Goal: Task Accomplishment & Management: Complete application form

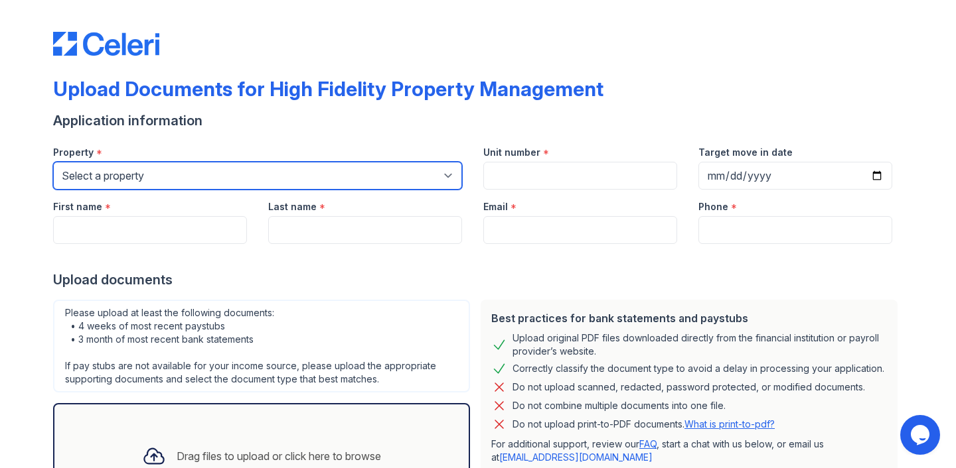
click at [303, 169] on select "Select a property [STREET_ADDRESS][GEOGRAPHIC_DATA][US_STATE][STREET_ADDRESS] […" at bounding box center [257, 176] width 409 height 28
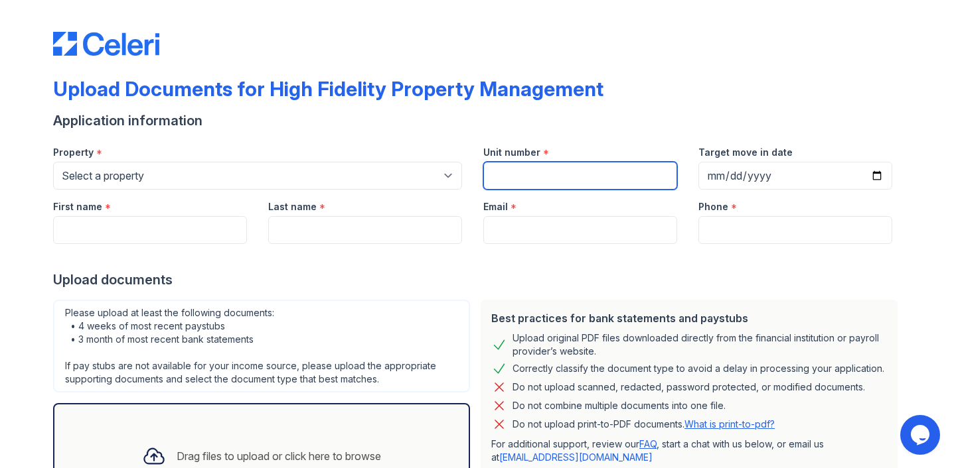
click at [552, 177] on input "Unit number" at bounding box center [580, 176] width 194 height 28
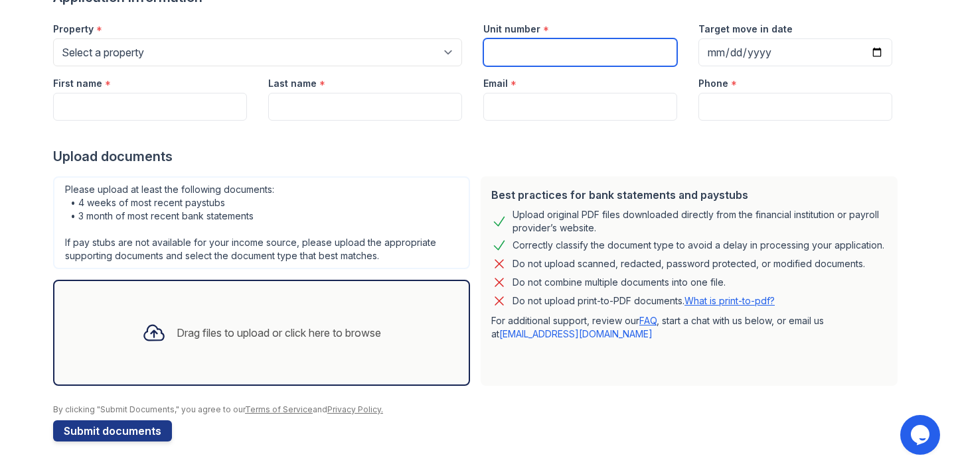
scroll to position [15, 0]
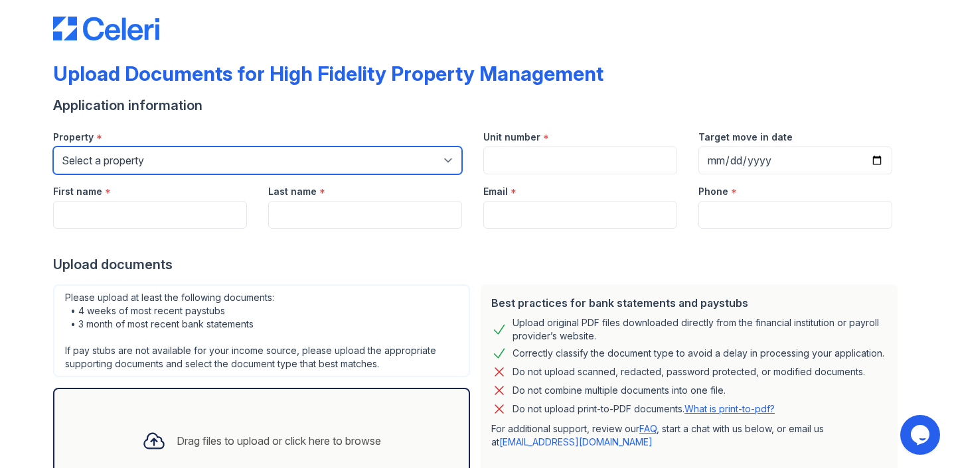
click at [281, 155] on select "Select a property [STREET_ADDRESS][GEOGRAPHIC_DATA][US_STATE][STREET_ADDRESS] […" at bounding box center [257, 161] width 409 height 28
select select "486"
click at [53, 147] on select "Select a property [STREET_ADDRESS][GEOGRAPHIC_DATA][US_STATE][STREET_ADDRESS] […" at bounding box center [257, 161] width 409 height 28
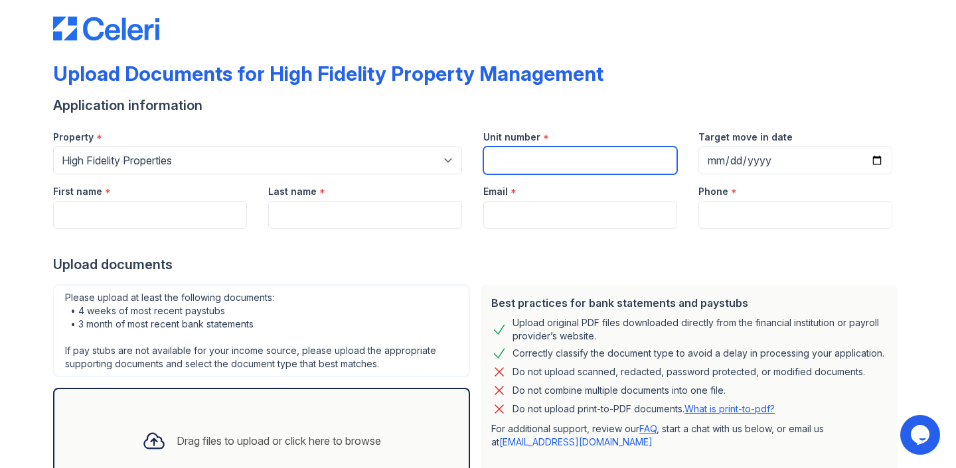
click at [537, 150] on input "Unit number" at bounding box center [580, 161] width 194 height 28
type input "2345 N [PERSON_NAME]"
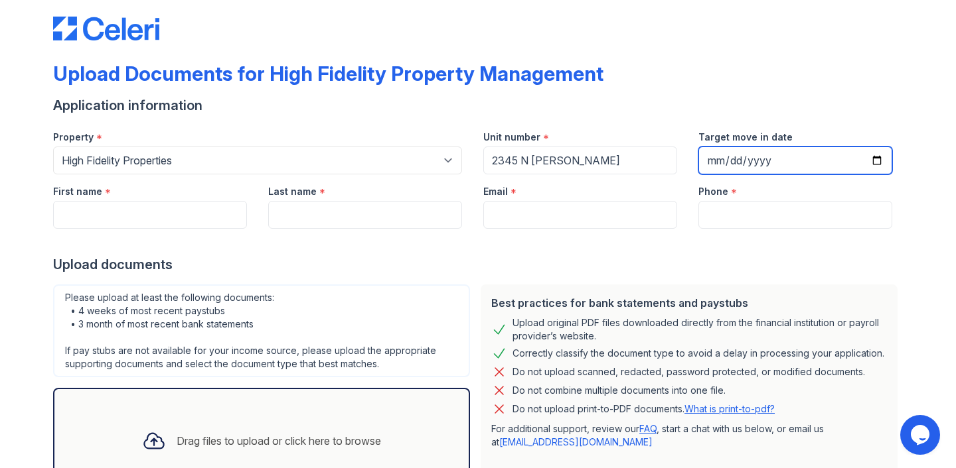
click at [719, 161] on input "Target move in date" at bounding box center [795, 161] width 194 height 28
click at [874, 163] on input "Target move in date" at bounding box center [795, 161] width 194 height 28
type input "[DATE]"
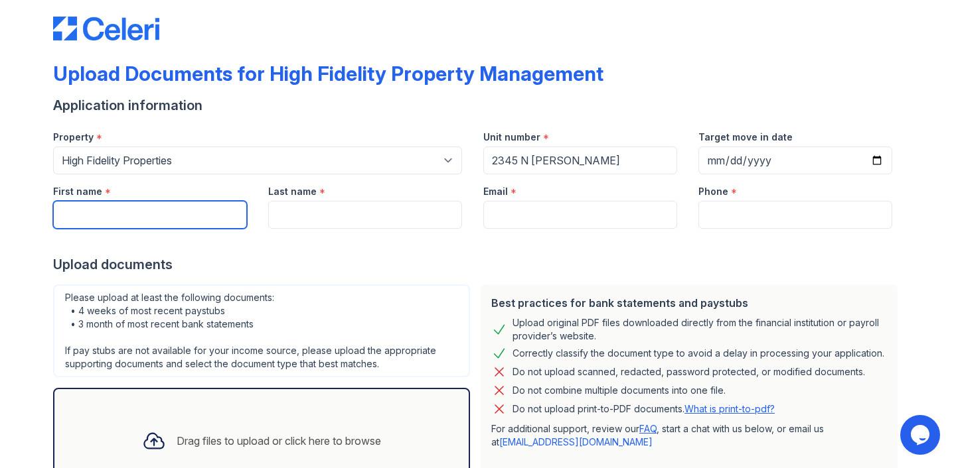
click at [202, 217] on input "First name" at bounding box center [150, 215] width 194 height 28
type input "[PERSON_NAME]"
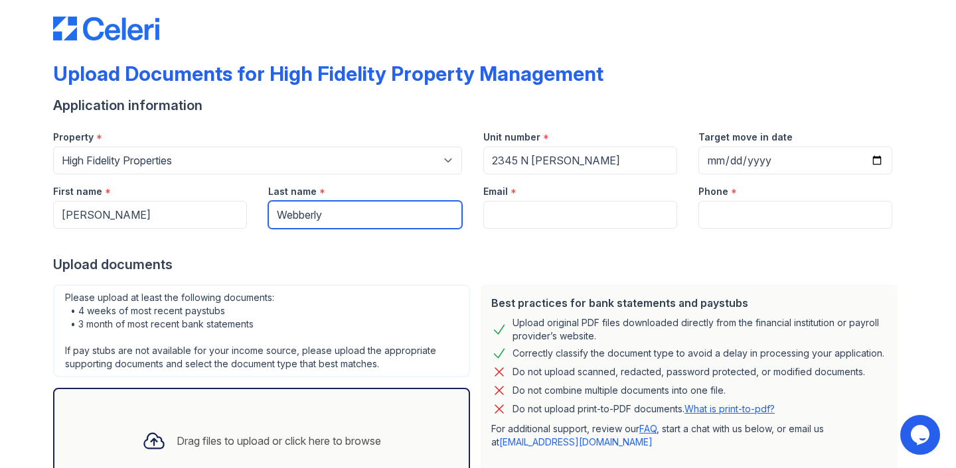
type input "Webberly"
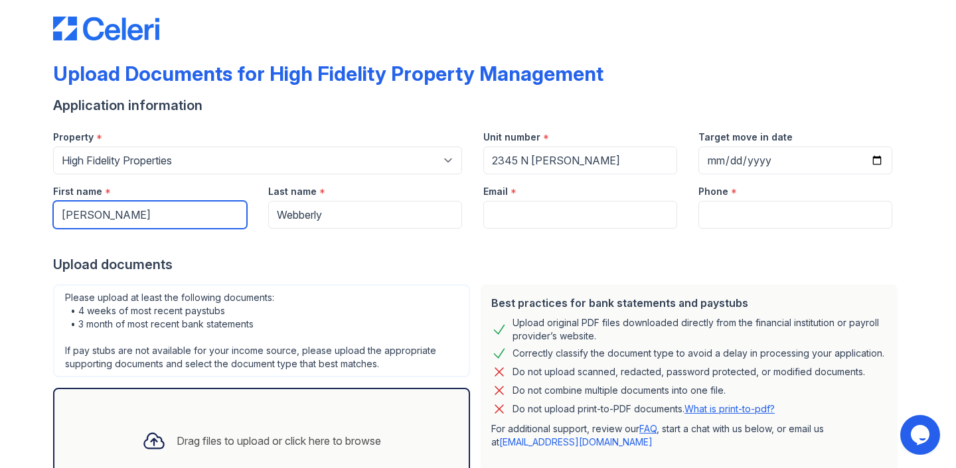
click at [111, 214] on input "[PERSON_NAME]" at bounding box center [150, 215] width 194 height 28
type input "[PERSON_NAME]"
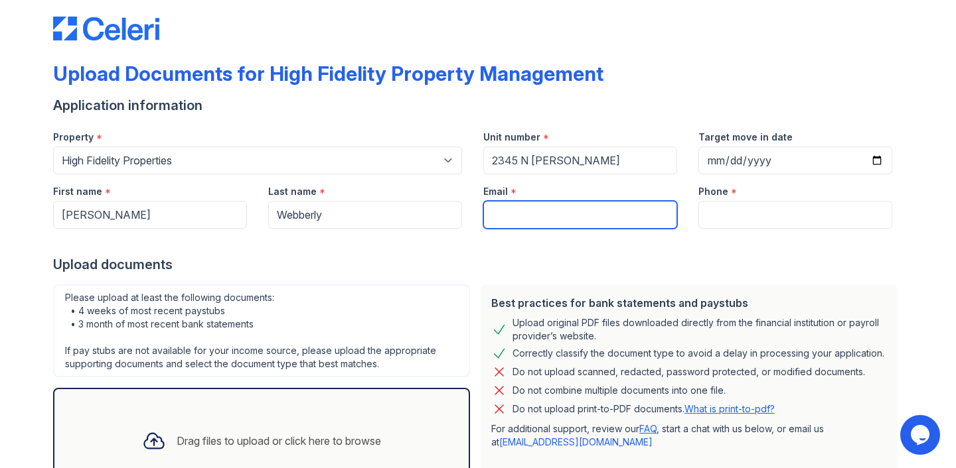
click at [535, 216] on input "Email" at bounding box center [580, 215] width 194 height 28
type input "[EMAIL_ADDRESS][DOMAIN_NAME]"
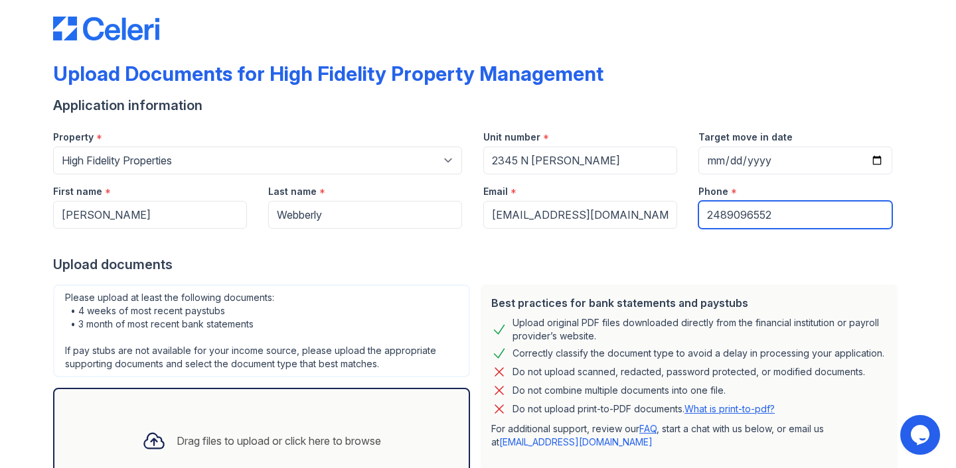
type input "2489096552"
click at [382, 272] on div "Upload documents" at bounding box center [477, 264] width 849 height 19
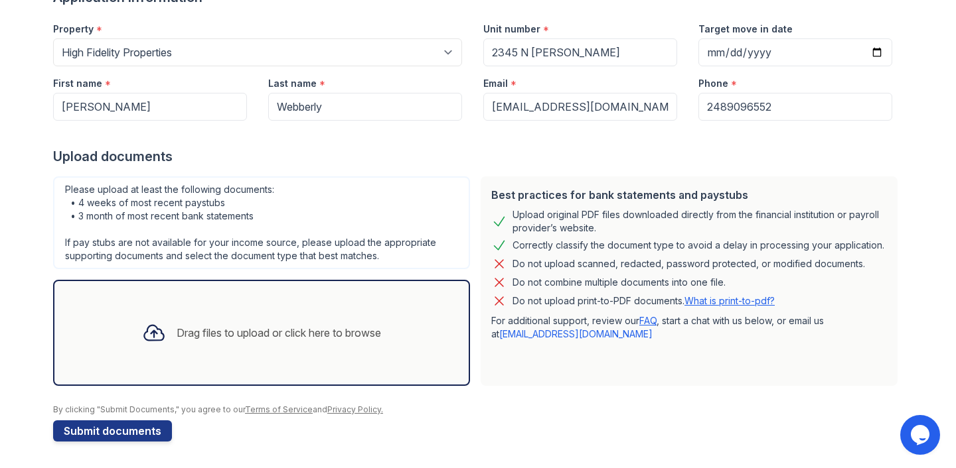
click at [278, 330] on div "Drag files to upload or click here to browse" at bounding box center [279, 333] width 204 height 16
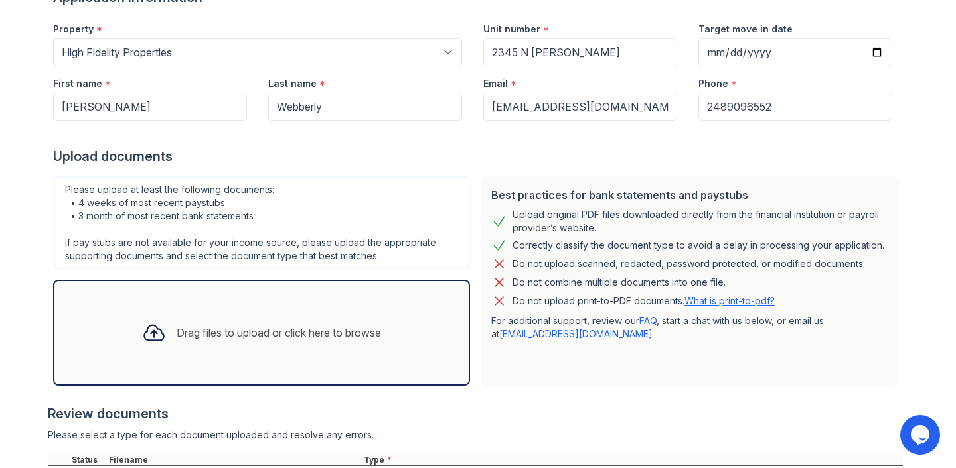
scroll to position [248, 0]
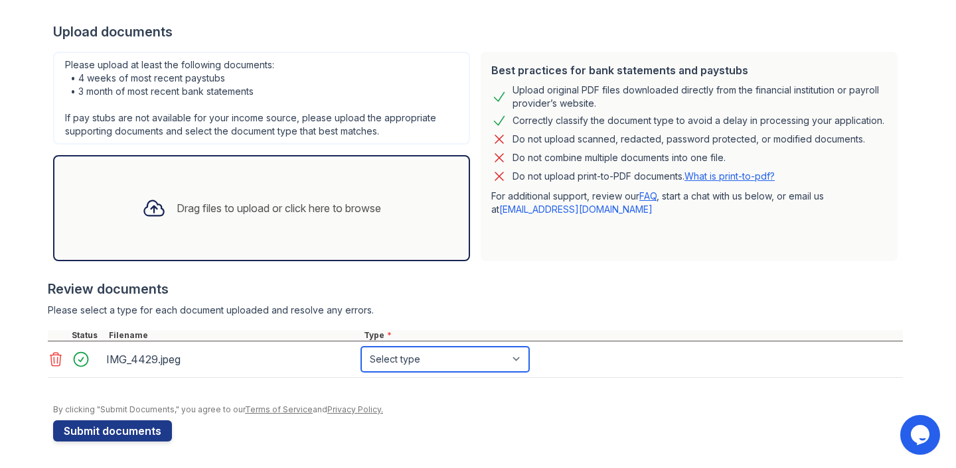
click at [434, 366] on select "Select type Paystub Bank Statement Offer Letter Tax Documents Benefit Award Let…" at bounding box center [445, 359] width 168 height 25
select select "other"
click at [361, 347] on select "Select type Paystub Bank Statement Offer Letter Tax Documents Benefit Award Let…" at bounding box center [445, 359] width 168 height 25
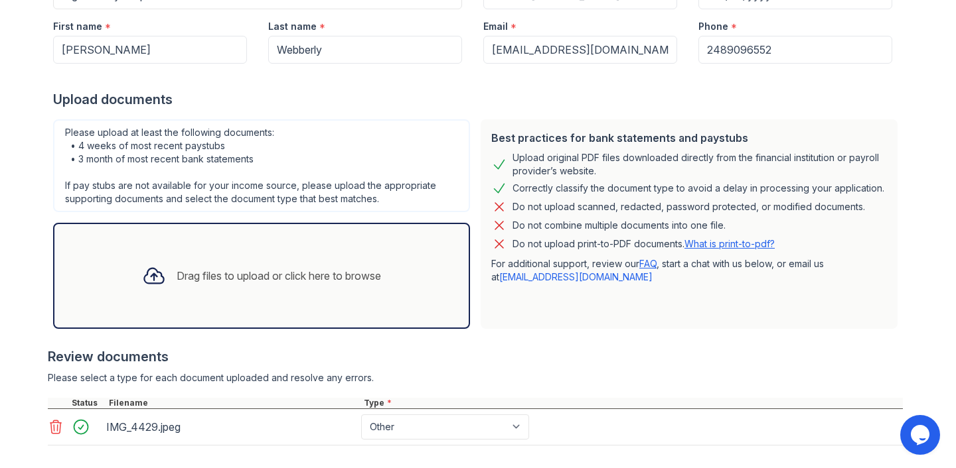
click at [272, 290] on div "Drag files to upload or click here to browse" at bounding box center [261, 275] width 260 height 45
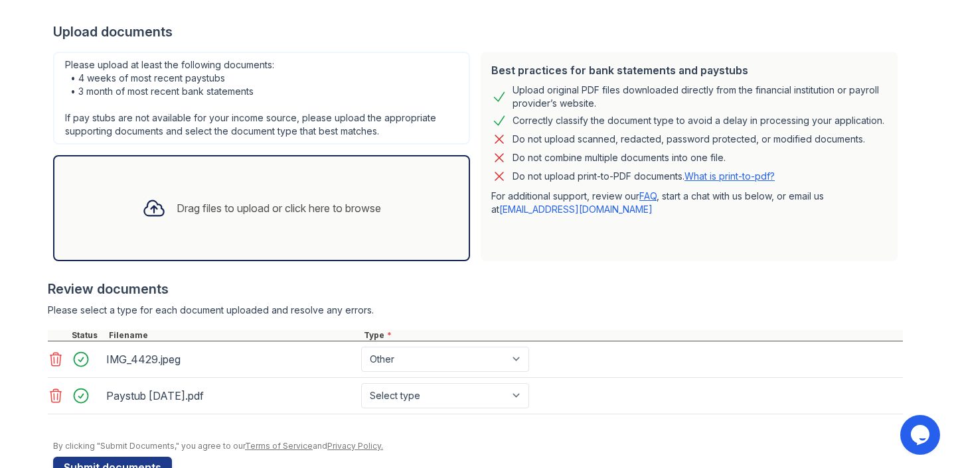
click at [336, 188] on div "Drag files to upload or click here to browse" at bounding box center [261, 208] width 260 height 45
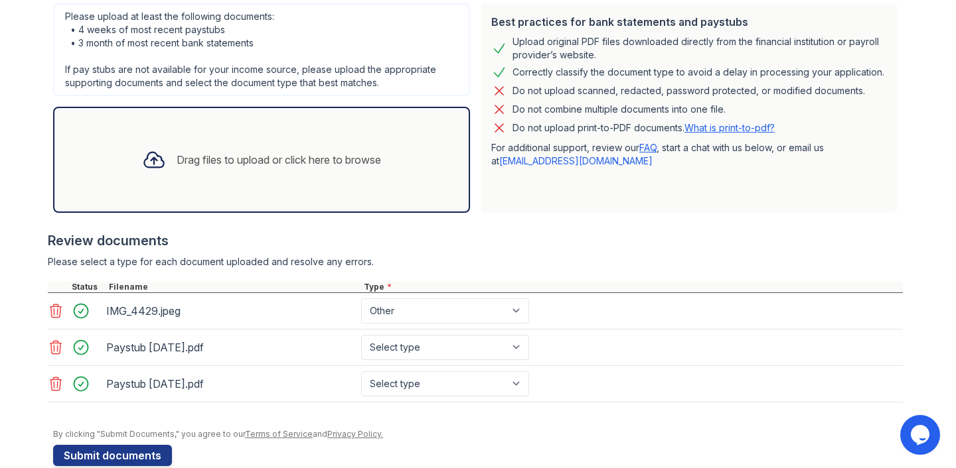
scroll to position [292, 0]
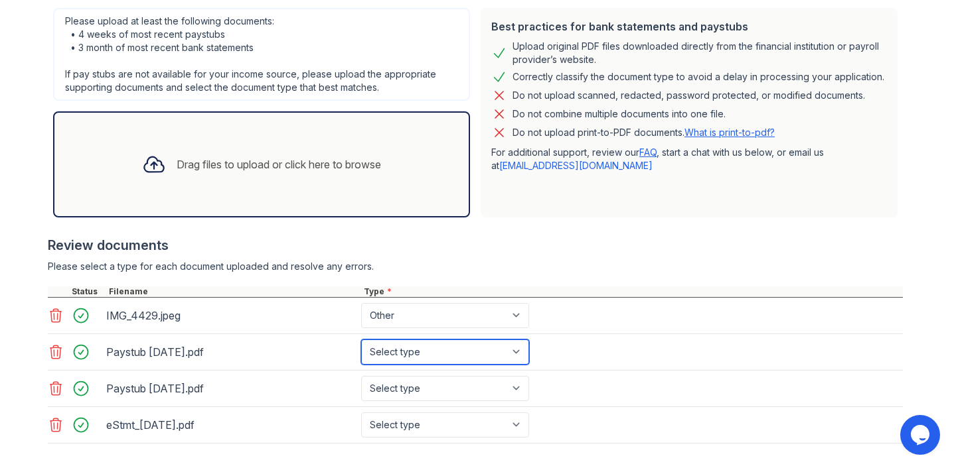
click at [466, 354] on select "Select type Paystub Bank Statement Offer Letter Tax Documents Benefit Award Let…" at bounding box center [445, 352] width 168 height 25
select select "paystub"
click at [361, 340] on select "Select type Paystub Bank Statement Offer Letter Tax Documents Benefit Award Let…" at bounding box center [445, 352] width 168 height 25
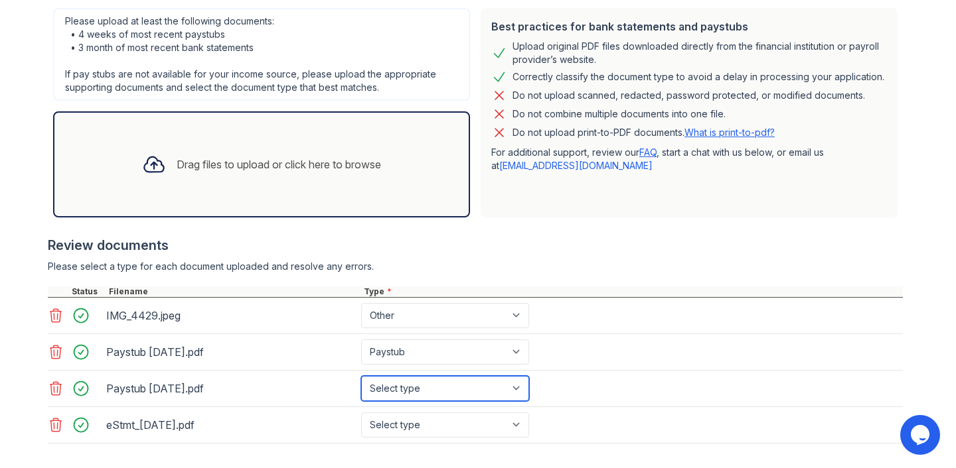
click at [458, 386] on select "Select type Paystub Bank Statement Offer Letter Tax Documents Benefit Award Let…" at bounding box center [445, 388] width 168 height 25
select select "paystub"
click at [361, 376] on select "Select type Paystub Bank Statement Offer Letter Tax Documents Benefit Award Let…" at bounding box center [445, 388] width 168 height 25
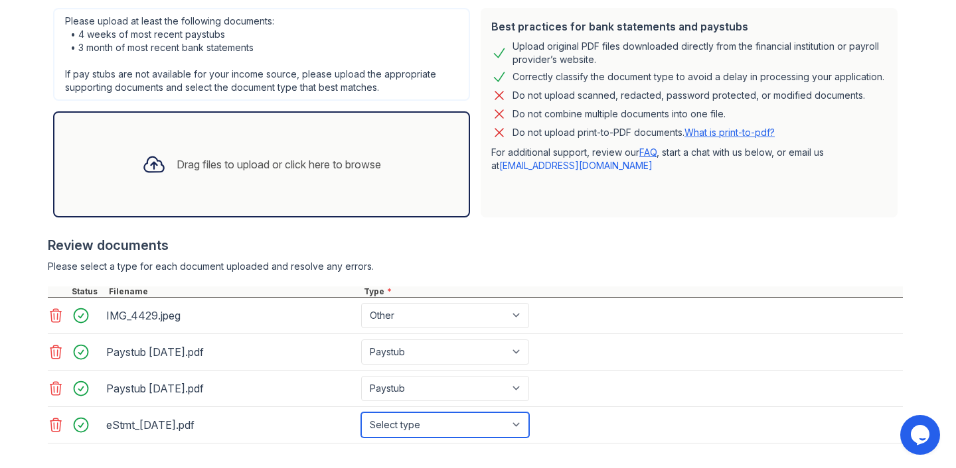
click at [437, 418] on select "Select type Paystub Bank Statement Offer Letter Tax Documents Benefit Award Let…" at bounding box center [445, 425] width 168 height 25
select select "bank_statement"
click at [361, 413] on select "Select type Paystub Bank Statement Offer Letter Tax Documents Benefit Award Let…" at bounding box center [445, 425] width 168 height 25
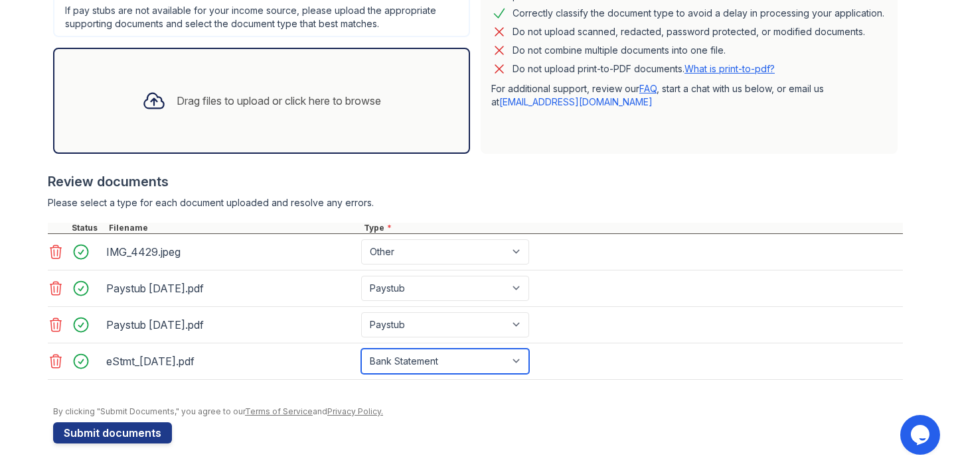
scroll to position [357, 0]
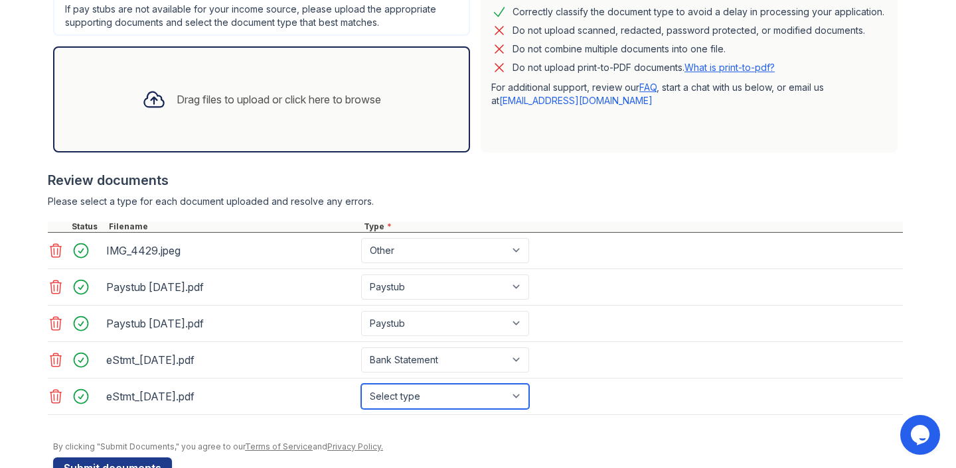
click at [443, 392] on select "Select type Paystub Bank Statement Offer Letter Tax Documents Benefit Award Let…" at bounding box center [445, 396] width 168 height 25
click at [361, 384] on select "Select type Paystub Bank Statement Offer Letter Tax Documents Benefit Award Let…" at bounding box center [445, 396] width 168 height 25
click at [442, 398] on select "Select type Paystub Bank Statement Offer Letter Tax Documents Benefit Award Let…" at bounding box center [445, 396] width 168 height 25
select select "bank_statement"
click at [361, 384] on select "Select type Paystub Bank Statement Offer Letter Tax Documents Benefit Award Let…" at bounding box center [445, 396] width 168 height 25
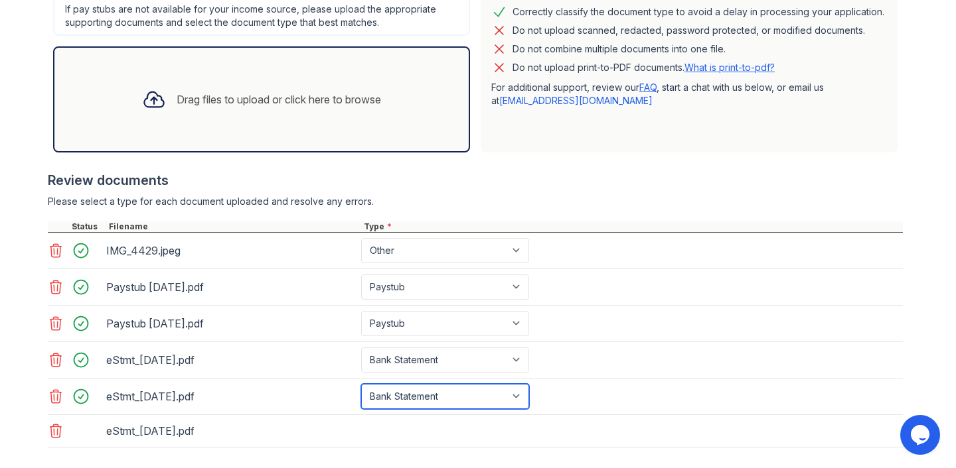
scroll to position [427, 0]
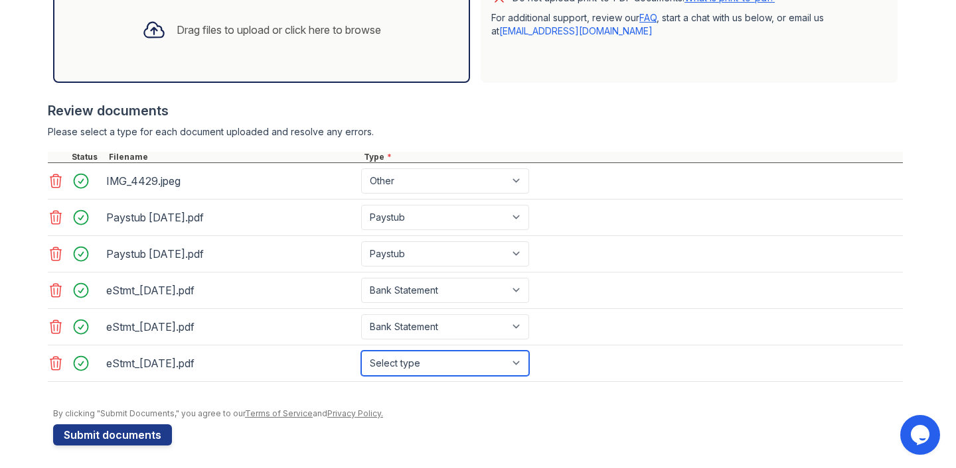
click at [453, 367] on select "Select type Paystub Bank Statement Offer Letter Tax Documents Benefit Award Let…" at bounding box center [445, 363] width 168 height 25
select select "bank_statement"
click at [361, 351] on select "Select type Paystub Bank Statement Offer Letter Tax Documents Benefit Award Let…" at bounding box center [445, 363] width 168 height 25
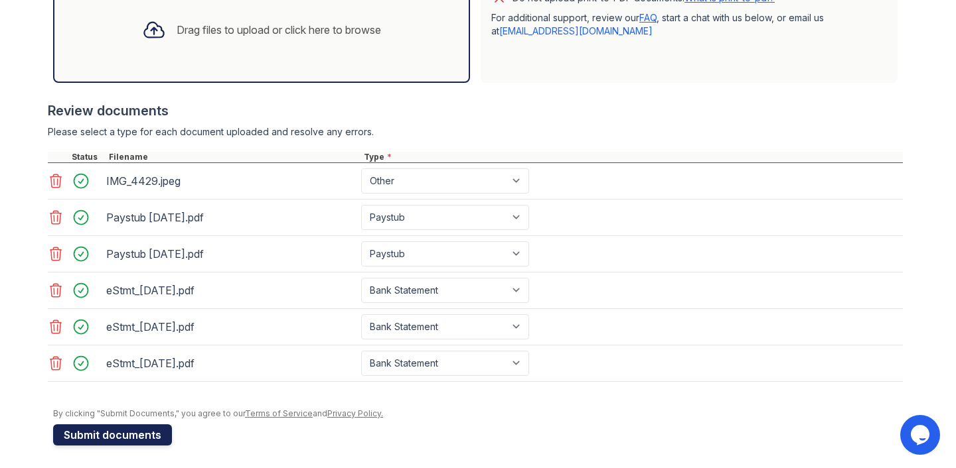
click at [142, 432] on button "Submit documents" at bounding box center [112, 435] width 119 height 21
